Goal: Complete application form

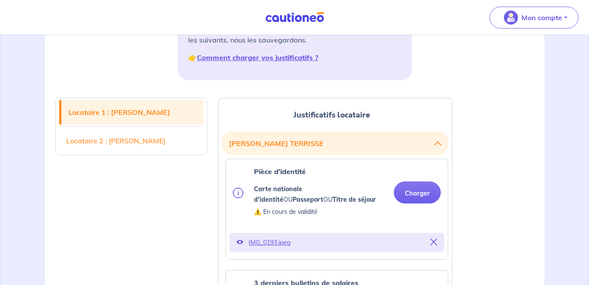
scroll to position [175, 0]
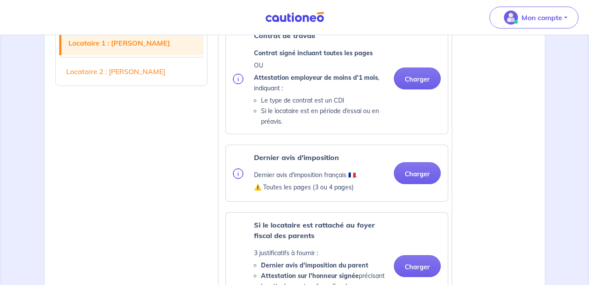
scroll to position [570, 0]
click at [409, 172] on button "Charger" at bounding box center [417, 173] width 47 height 22
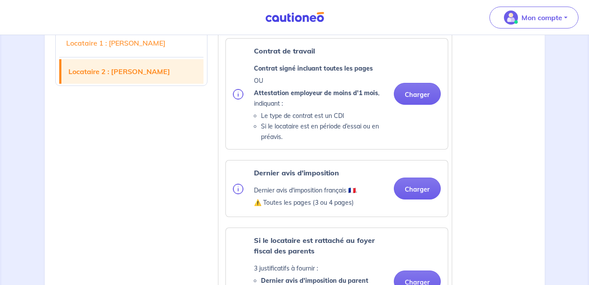
scroll to position [1403, 0]
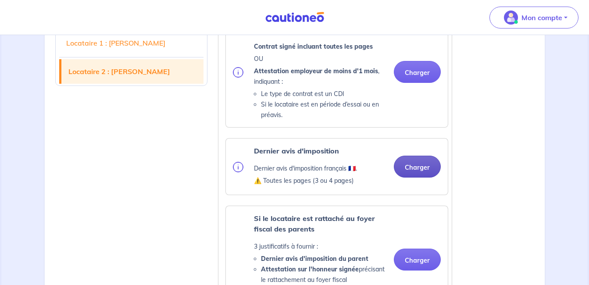
click at [403, 164] on button "Charger" at bounding box center [417, 167] width 47 height 22
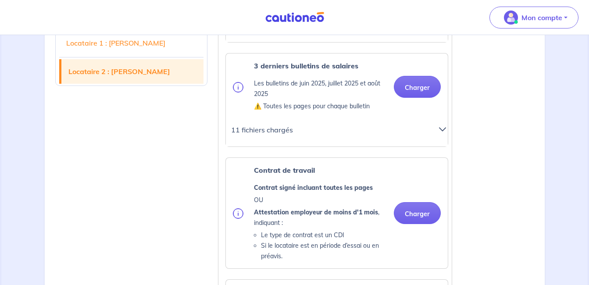
scroll to position [1271, 0]
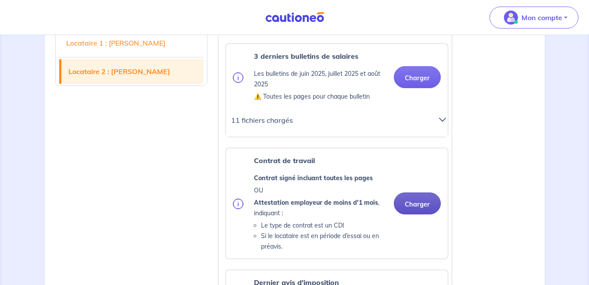
click at [418, 205] on button "Charger" at bounding box center [417, 203] width 47 height 22
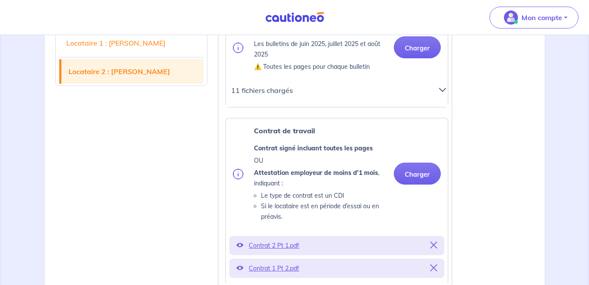
scroll to position [1315, 0]
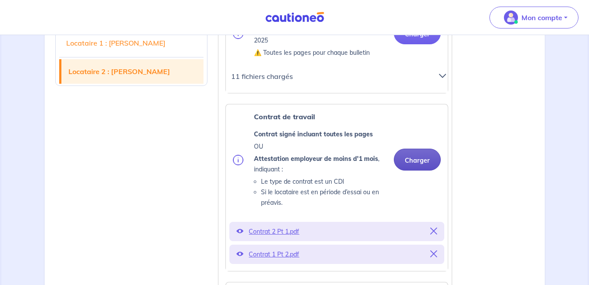
click at [411, 160] on button "Charger" at bounding box center [417, 160] width 47 height 22
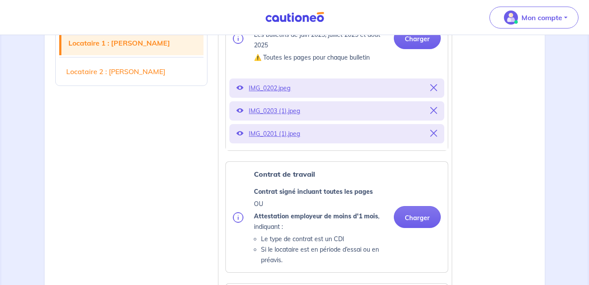
scroll to position [438, 0]
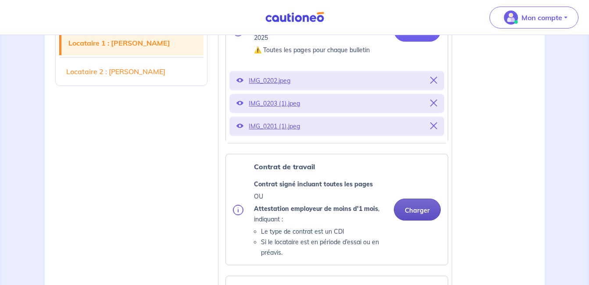
click at [410, 204] on button "Charger" at bounding box center [417, 210] width 47 height 22
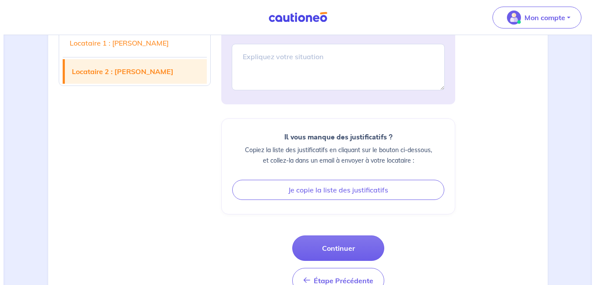
scroll to position [2139, 0]
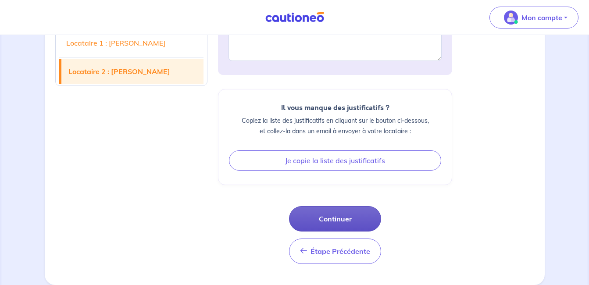
click at [329, 226] on button "Continuer" at bounding box center [335, 218] width 92 height 25
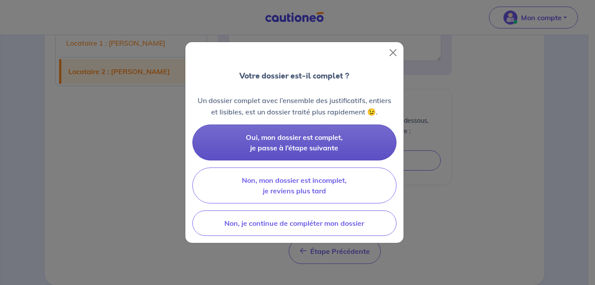
click at [324, 140] on span "Oui, mon dossier est complet, je passe à l’étape suivante" at bounding box center [294, 142] width 97 height 19
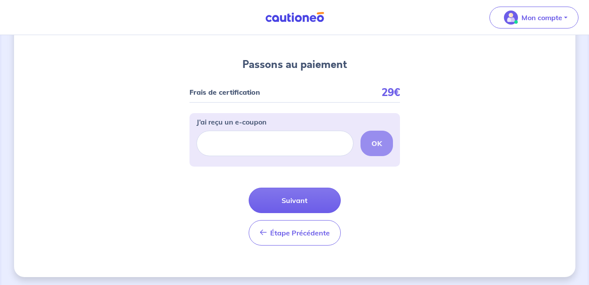
scroll to position [82, 0]
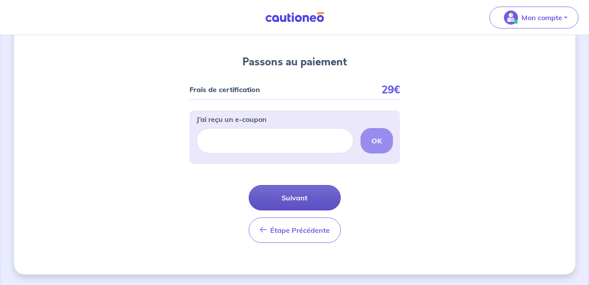
click at [301, 201] on button "Suivant" at bounding box center [295, 197] width 92 height 25
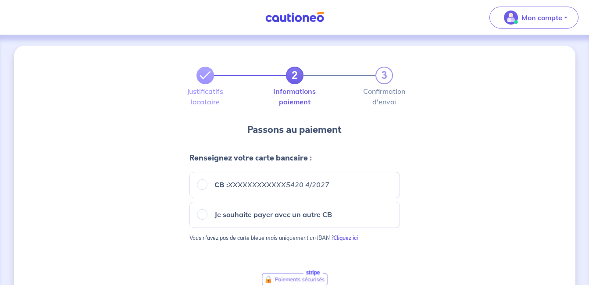
click at [282, 187] on em "XXXXXXXXXXXX5420 4/2027" at bounding box center [278, 184] width 101 height 9
click at [207, 187] on input "CB : XXXXXXXXXXXX5420 4/2027" at bounding box center [202, 184] width 11 height 11
radio input "true"
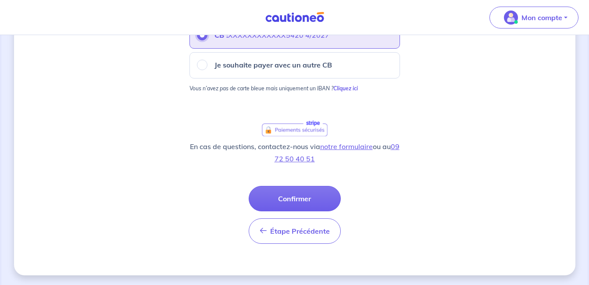
scroll to position [150, 0]
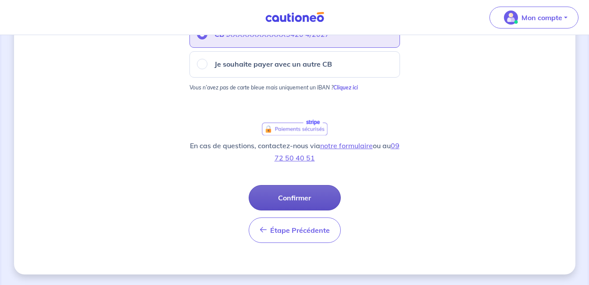
click at [283, 199] on button "Confirmer" at bounding box center [295, 197] width 92 height 25
